Goal: Information Seeking & Learning: Learn about a topic

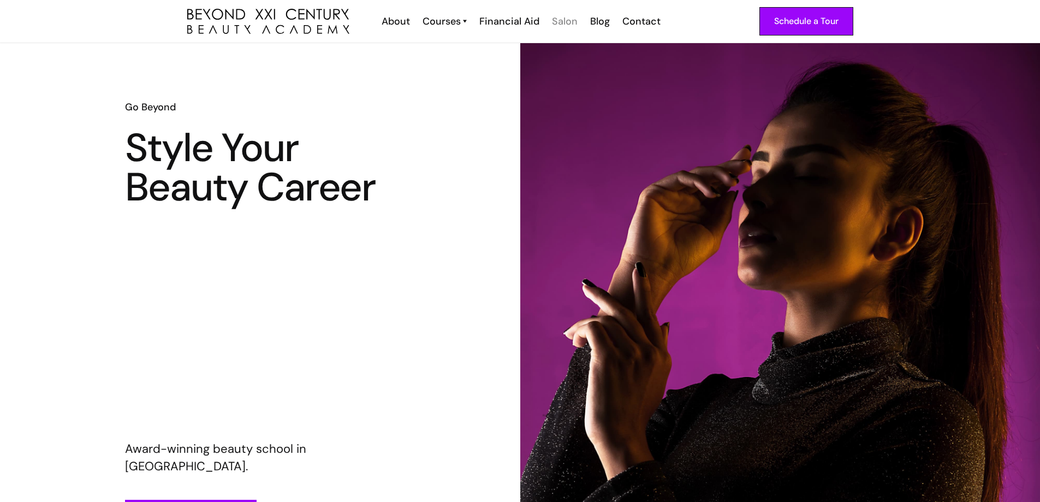
click at [571, 21] on div "Salon" at bounding box center [565, 21] width 26 height 14
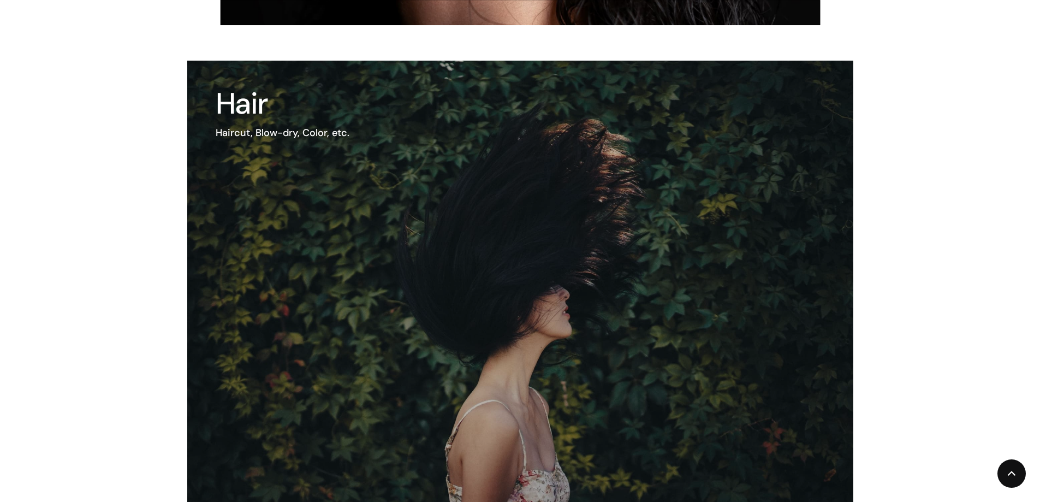
scroll to position [1081, 0]
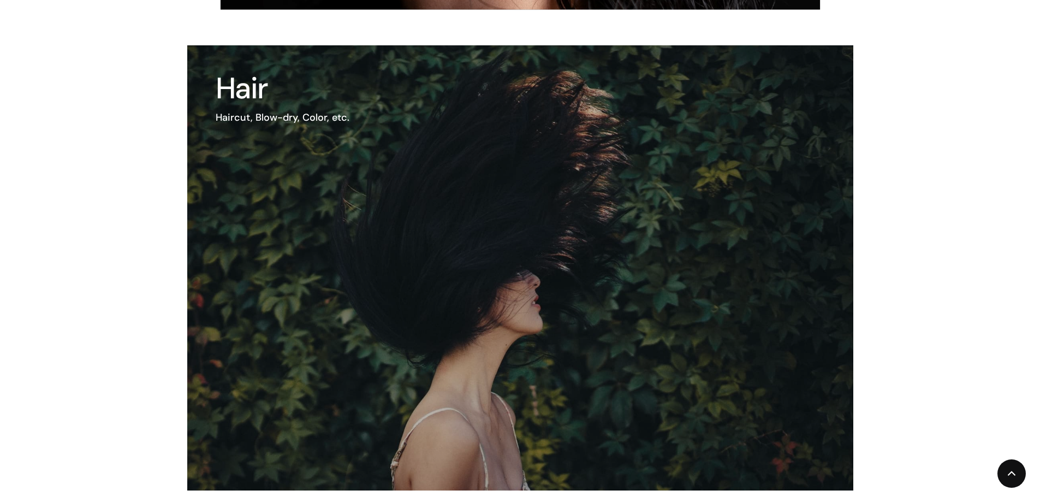
click at [570, 294] on img at bounding box center [480, 268] width 799 height 534
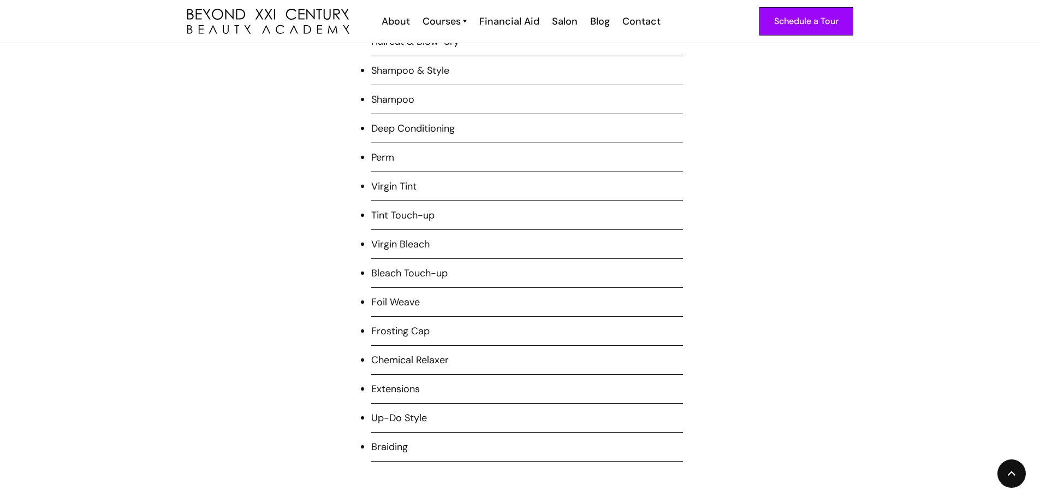
scroll to position [1159, 0]
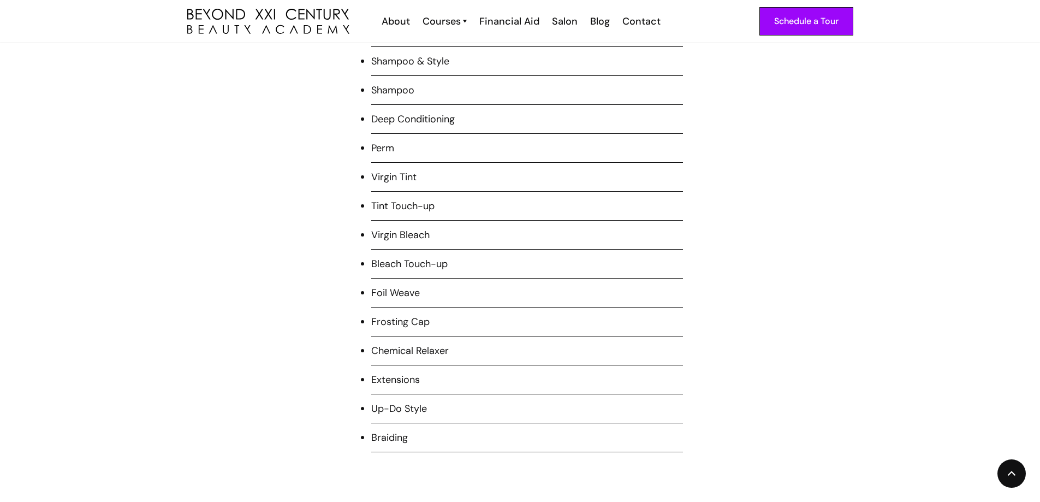
click at [375, 239] on li "Virgin Bleach" at bounding box center [527, 239] width 312 height 22
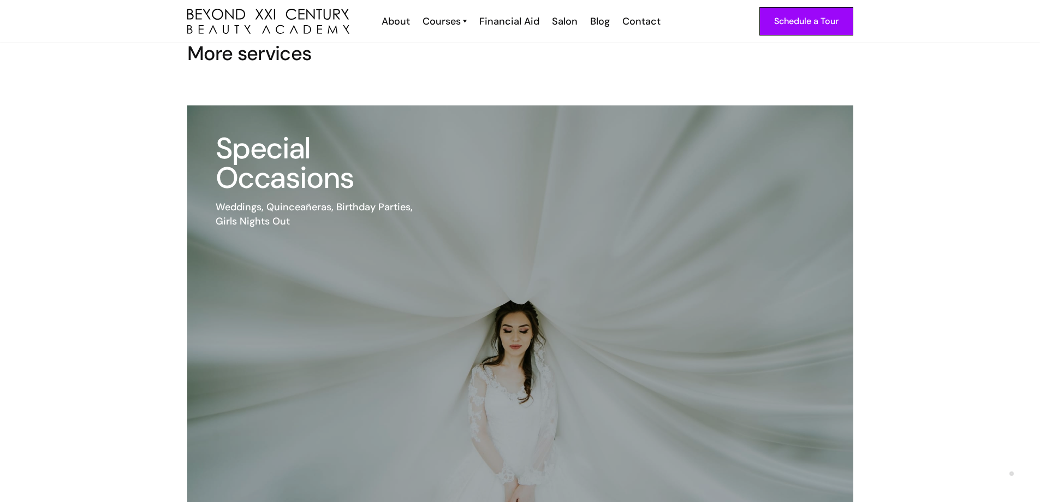
scroll to position [2208, 0]
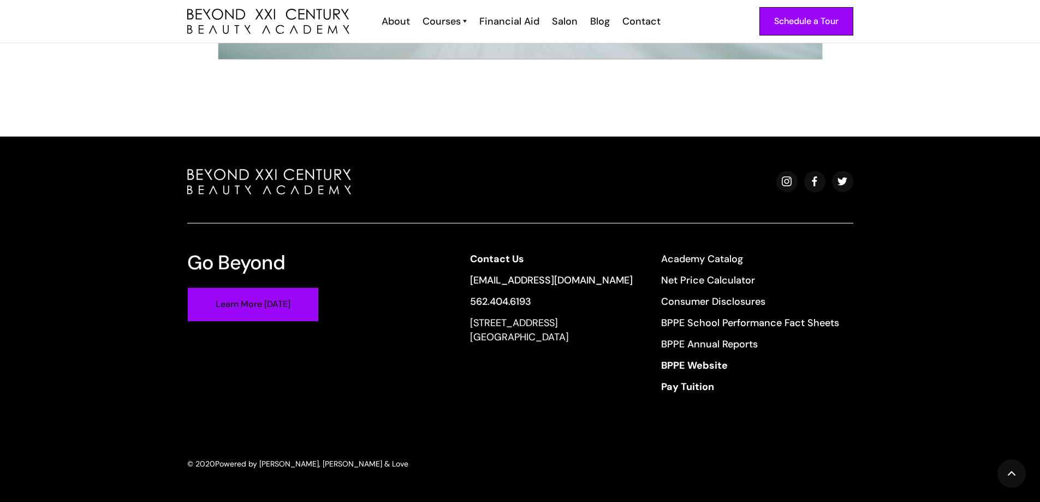
click at [291, 306] on link "Learn More [DATE]" at bounding box center [253, 304] width 132 height 34
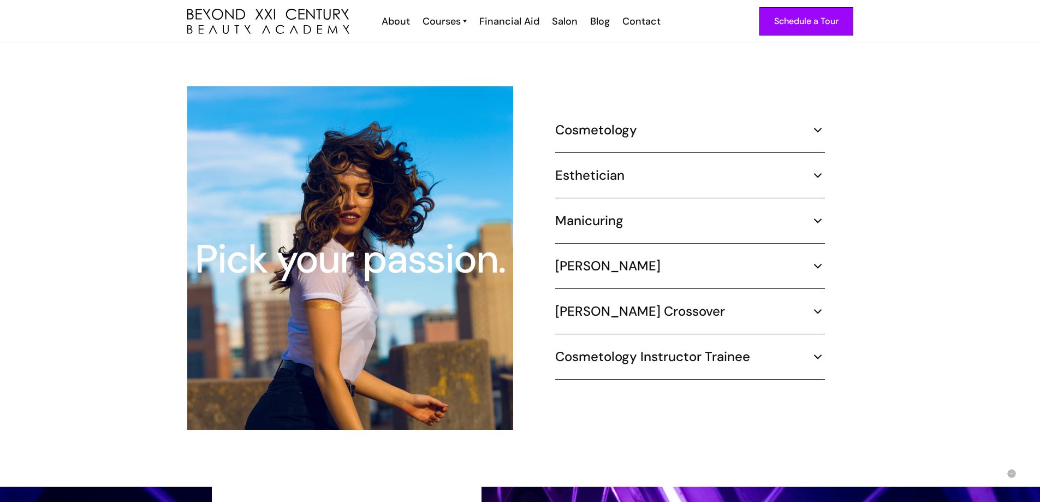
scroll to position [1703, 0]
